Goal: Information Seeking & Learning: Learn about a topic

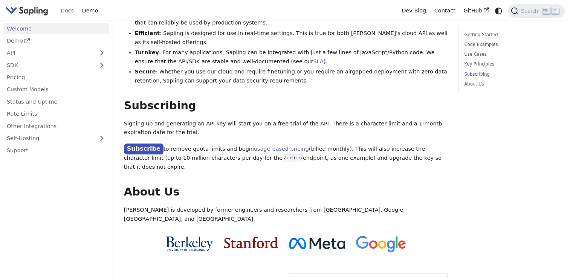
scroll to position [624, 0]
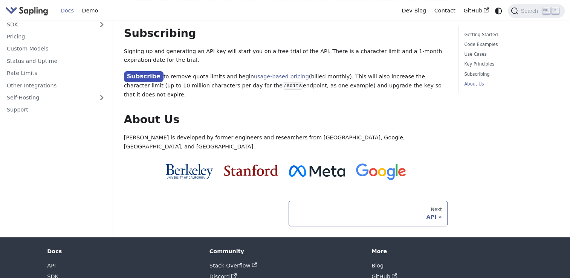
click at [310, 206] on div "Next" at bounding box center [368, 209] width 148 height 6
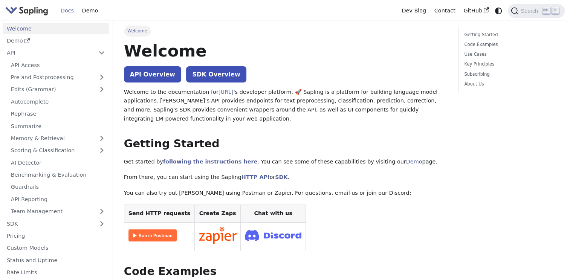
scroll to position [1, 0]
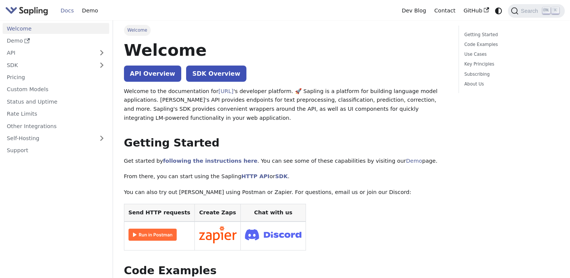
click at [63, 10] on link "Docs" at bounding box center [66, 11] width 21 height 12
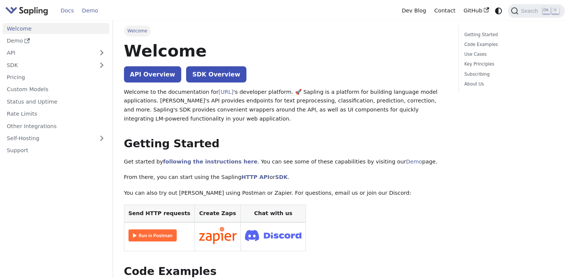
click at [91, 10] on link "Demo" at bounding box center [90, 11] width 24 height 12
